Goal: Find contact information: Find contact information

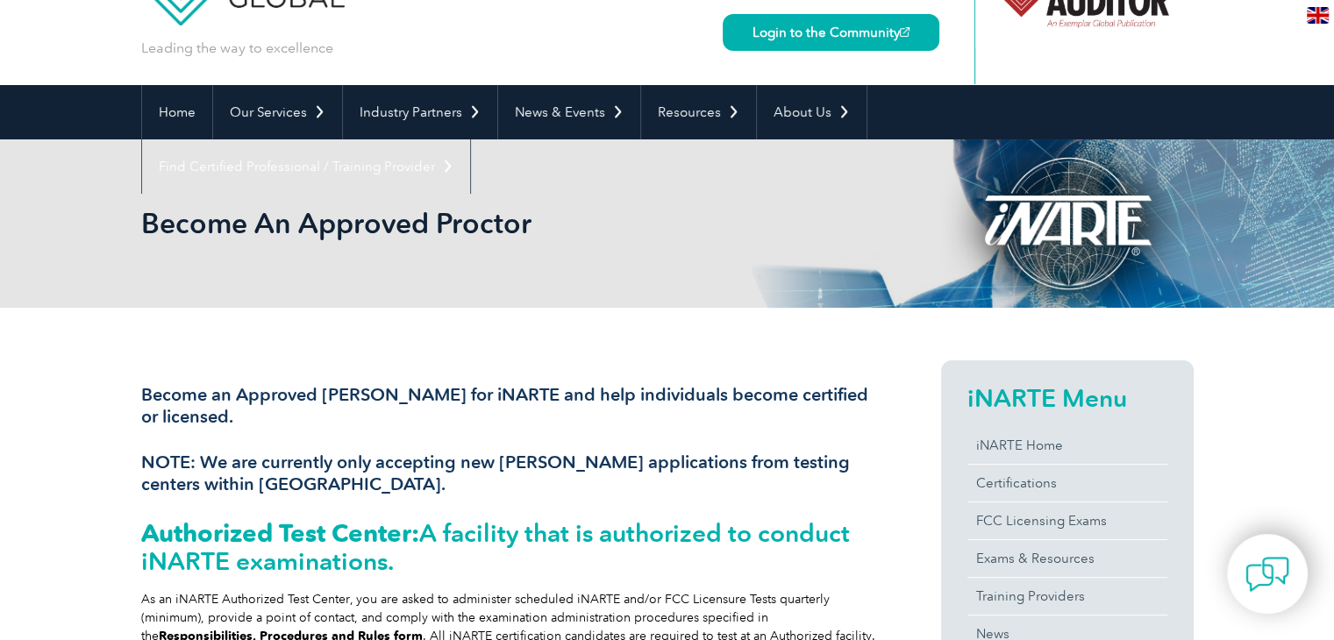
scroll to position [46, 0]
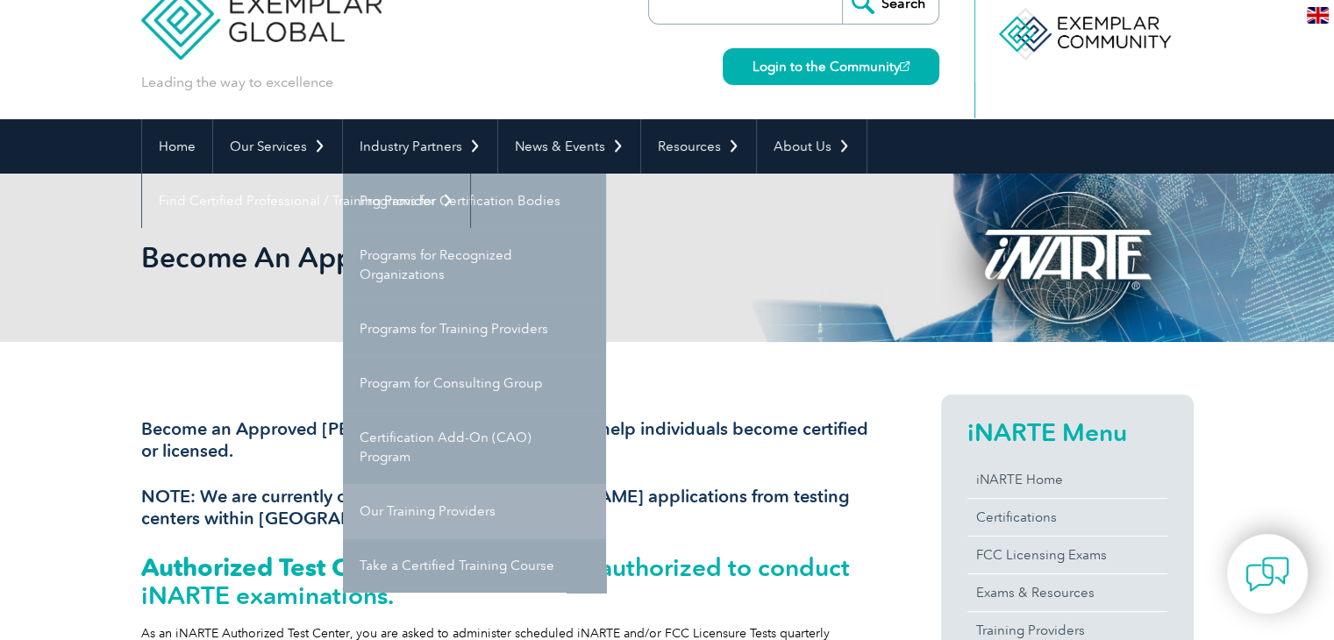
click at [496, 510] on link "Our Training Providers" at bounding box center [474, 511] width 263 height 54
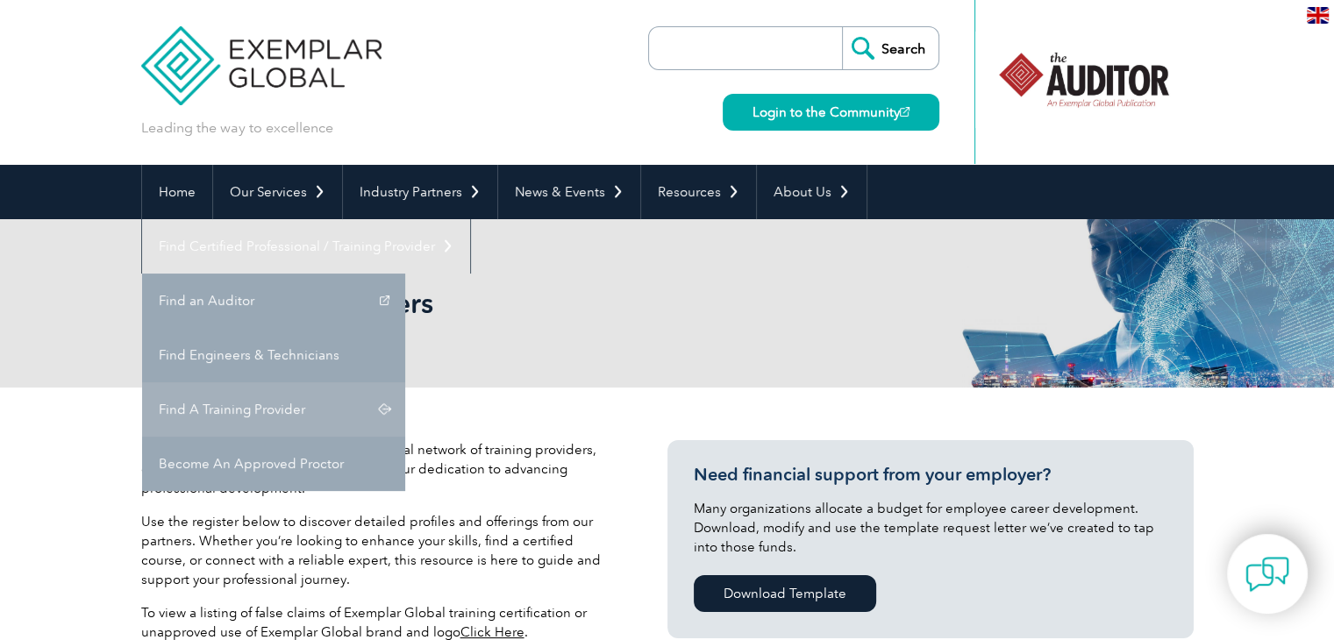
click at [405, 382] on link "Find A Training Provider" at bounding box center [273, 409] width 263 height 54
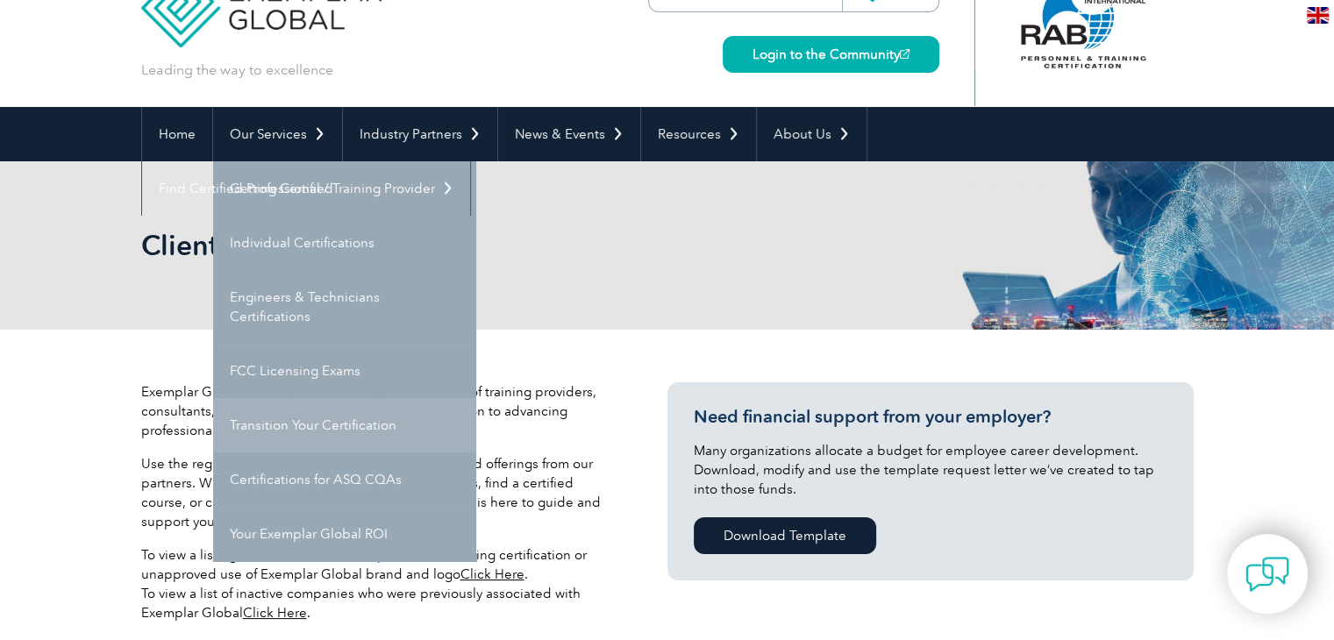
scroll to position [88, 0]
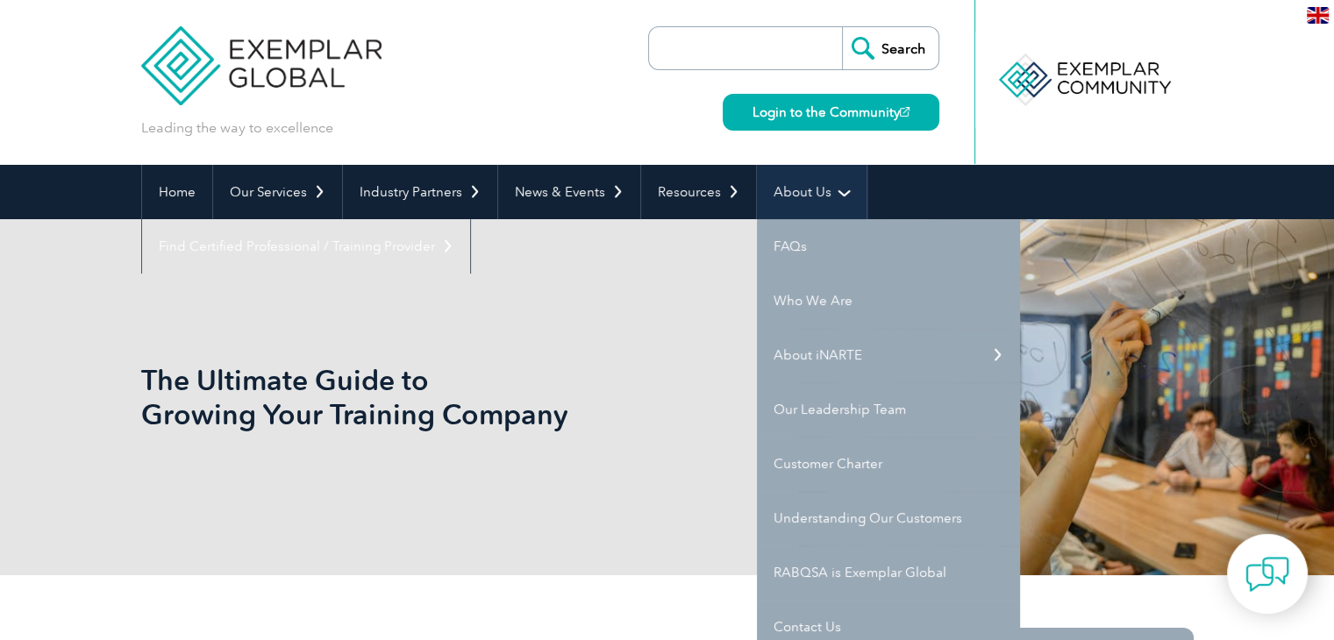
scroll to position [88, 0]
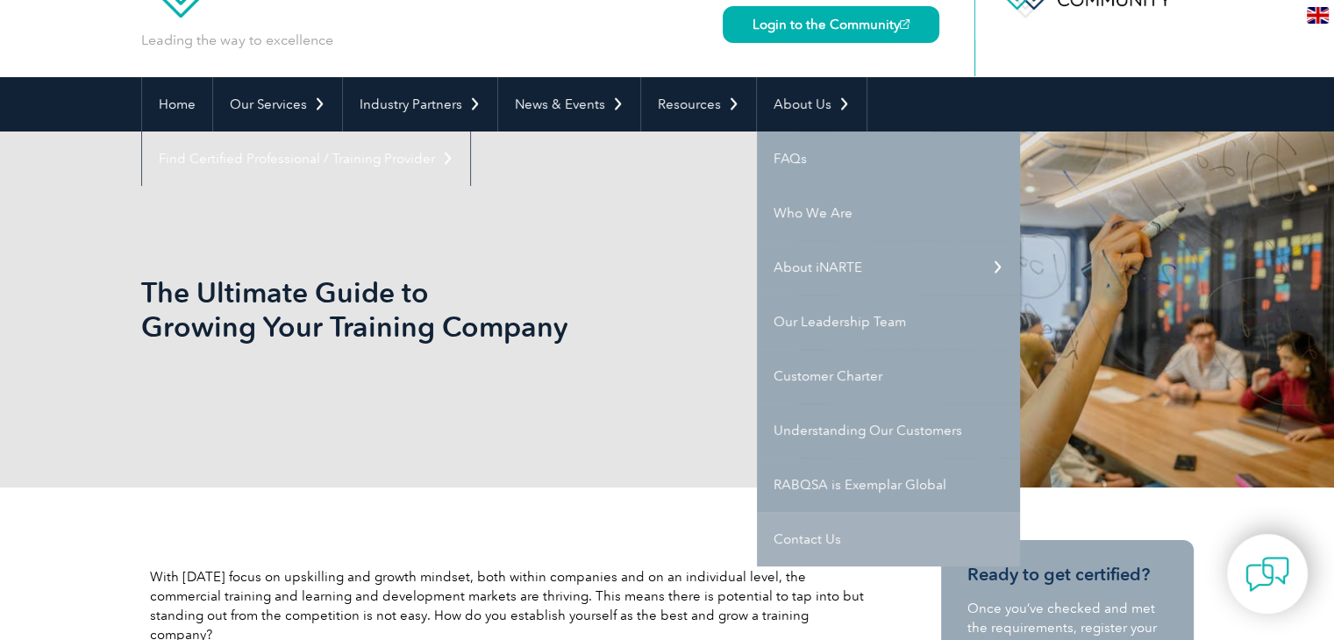
click at [815, 527] on link "Contact Us" at bounding box center [888, 539] width 263 height 54
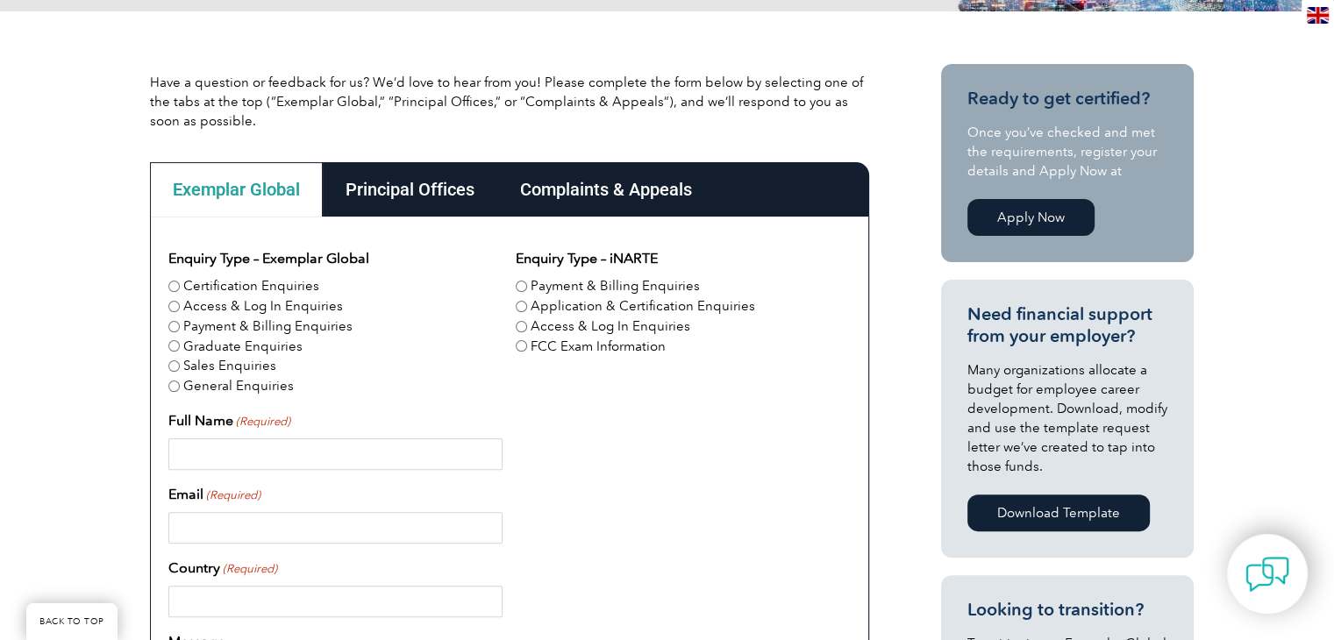
scroll to position [439, 0]
